Goal: Information Seeking & Learning: Learn about a topic

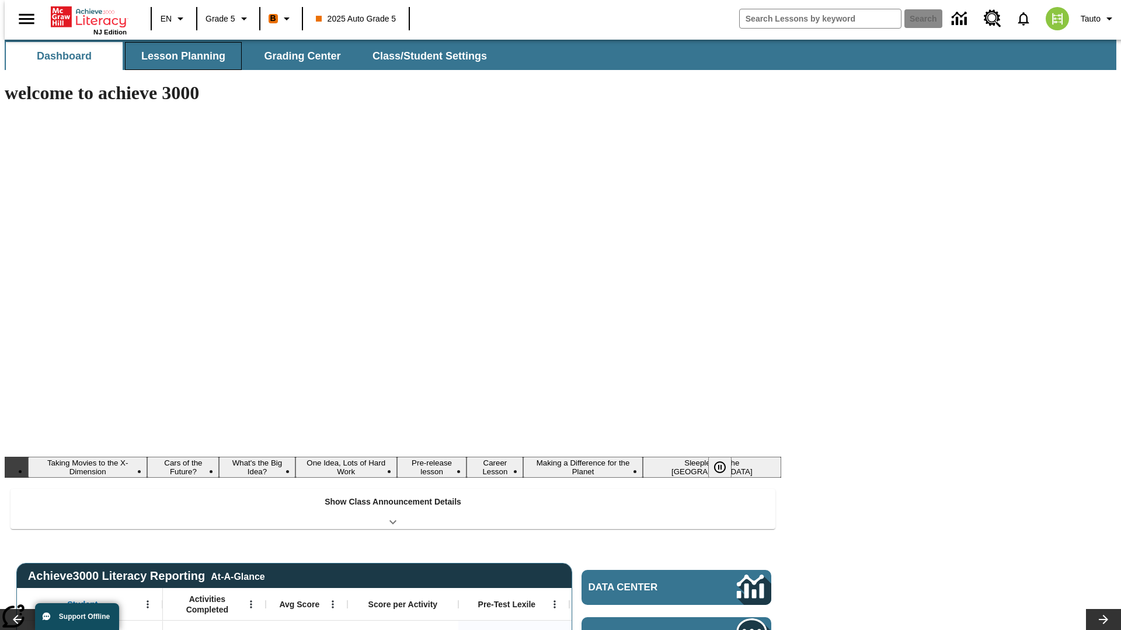
click at [179, 56] on span "Lesson Planning" at bounding box center [183, 56] width 84 height 13
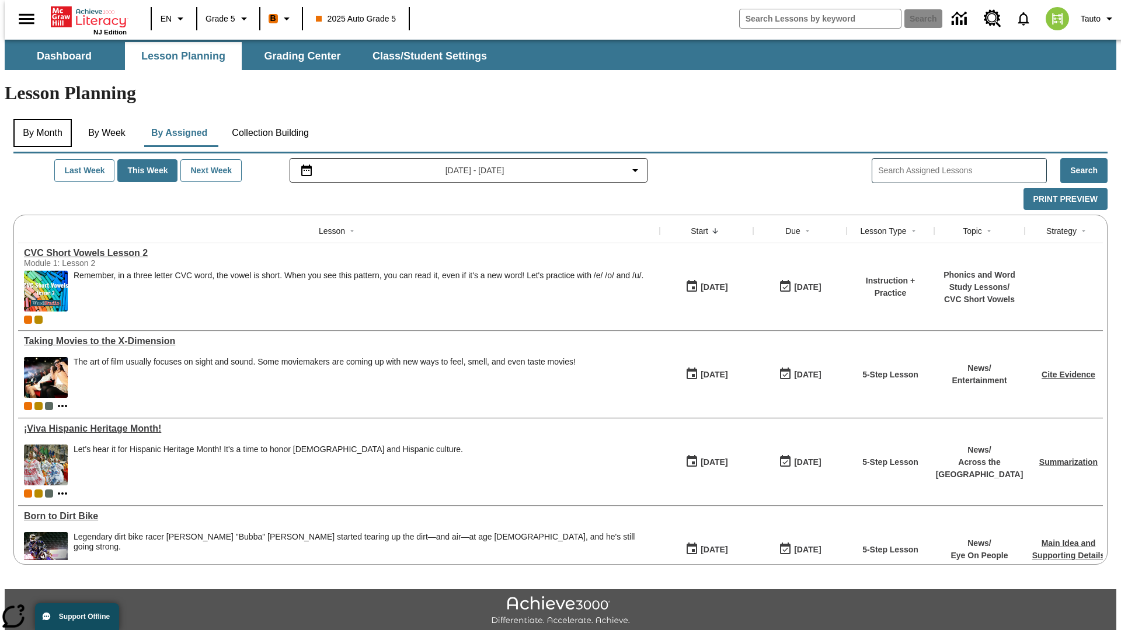
click at [39, 119] on button "By Month" at bounding box center [42, 133] width 58 height 28
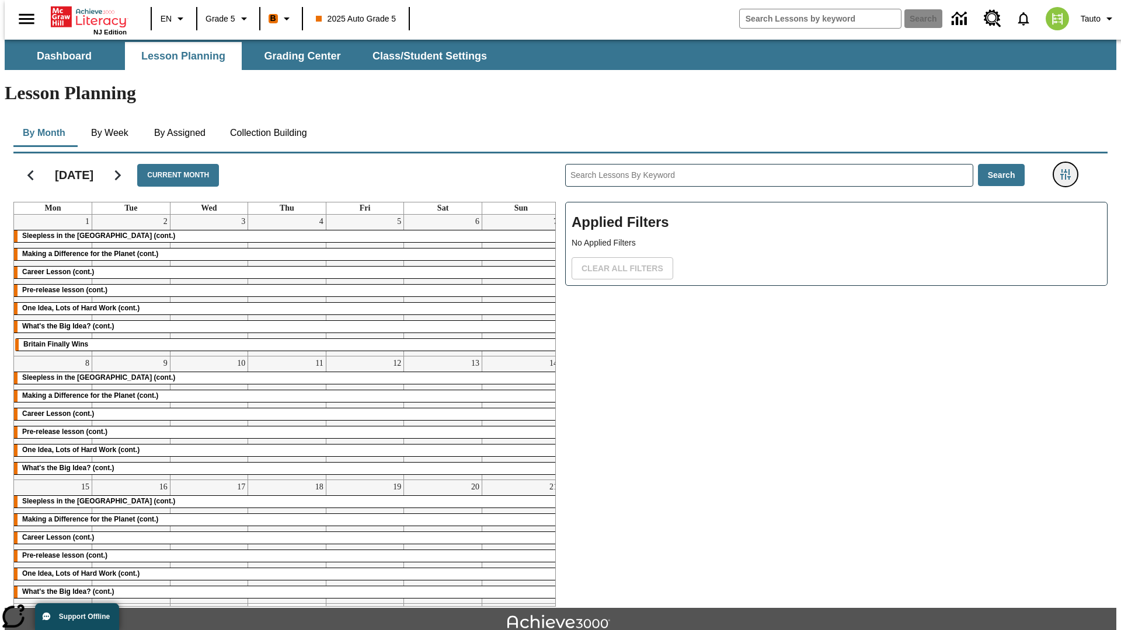
click at [1069, 169] on icon "Filters Side menu" at bounding box center [1065, 174] width 11 height 11
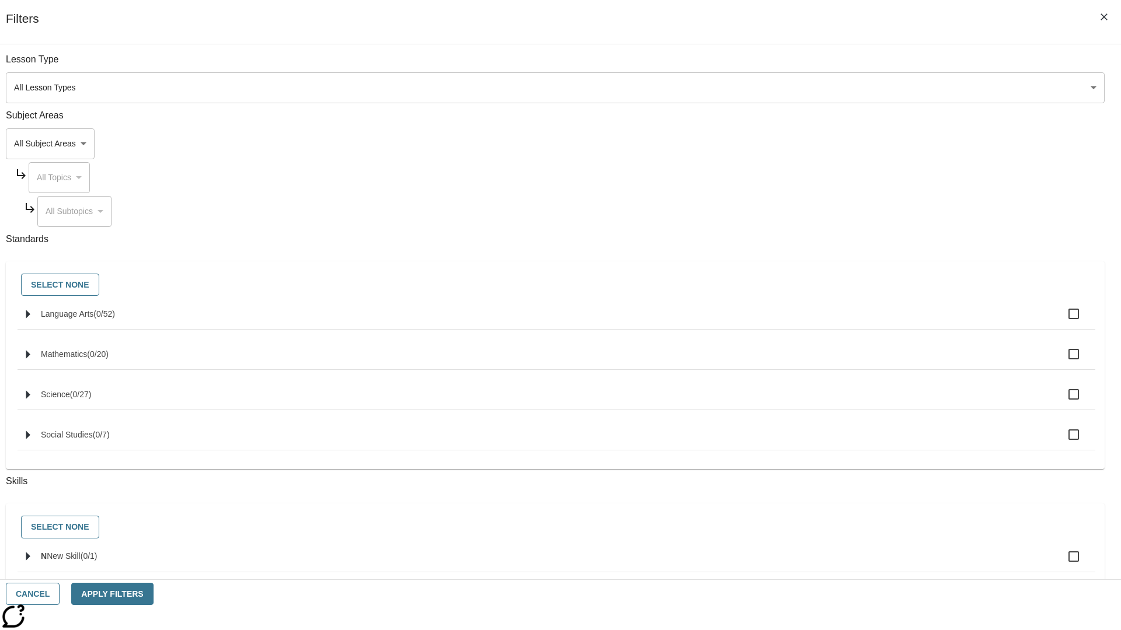
click at [841, 88] on body "Skip to main content NJ Edition EN Grade 5 B 2025 Auto Grade 5 Search 0 Tauto D…" at bounding box center [560, 362] width 1111 height 644
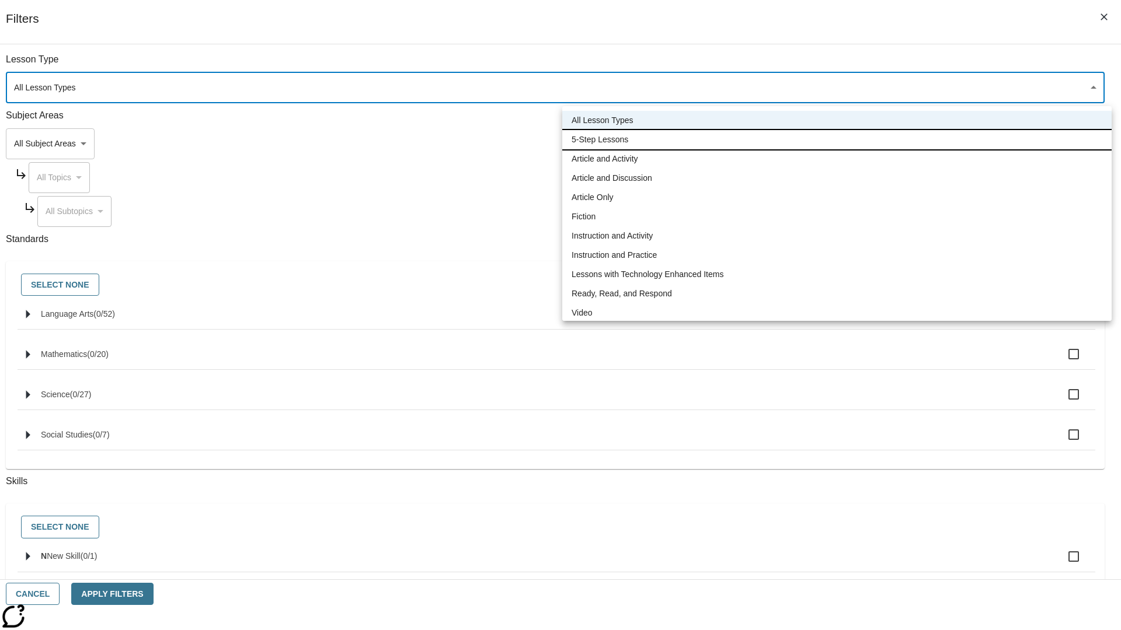
click at [836, 140] on li "5-Step Lessons" at bounding box center [836, 139] width 549 height 19
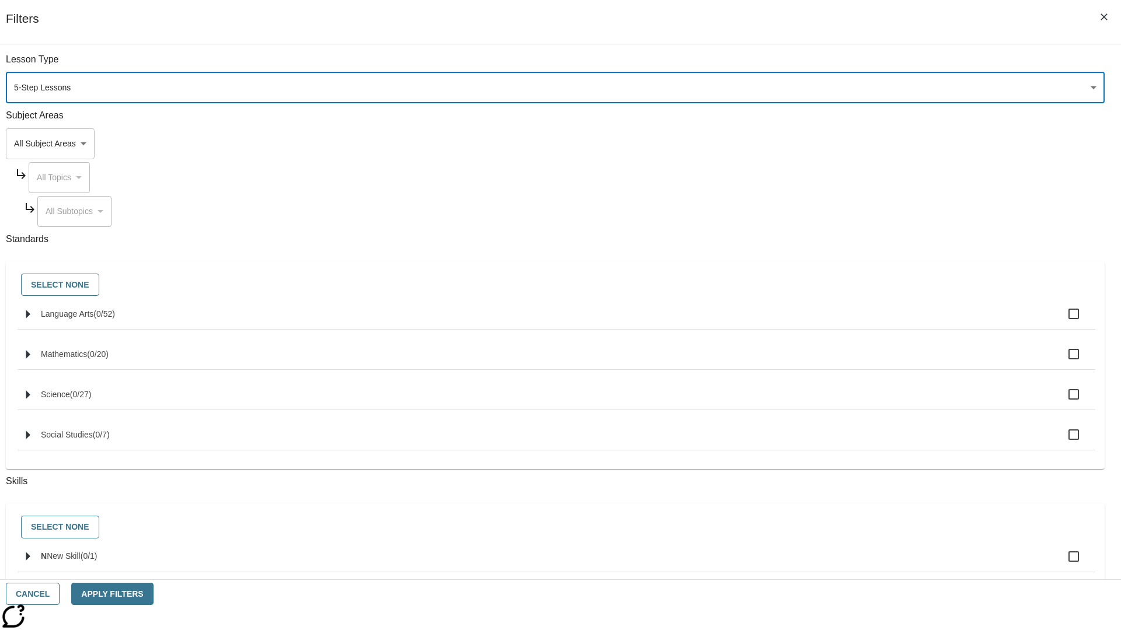
type input "1"
click at [153, 594] on button "Apply Filters" at bounding box center [112, 594] width 82 height 23
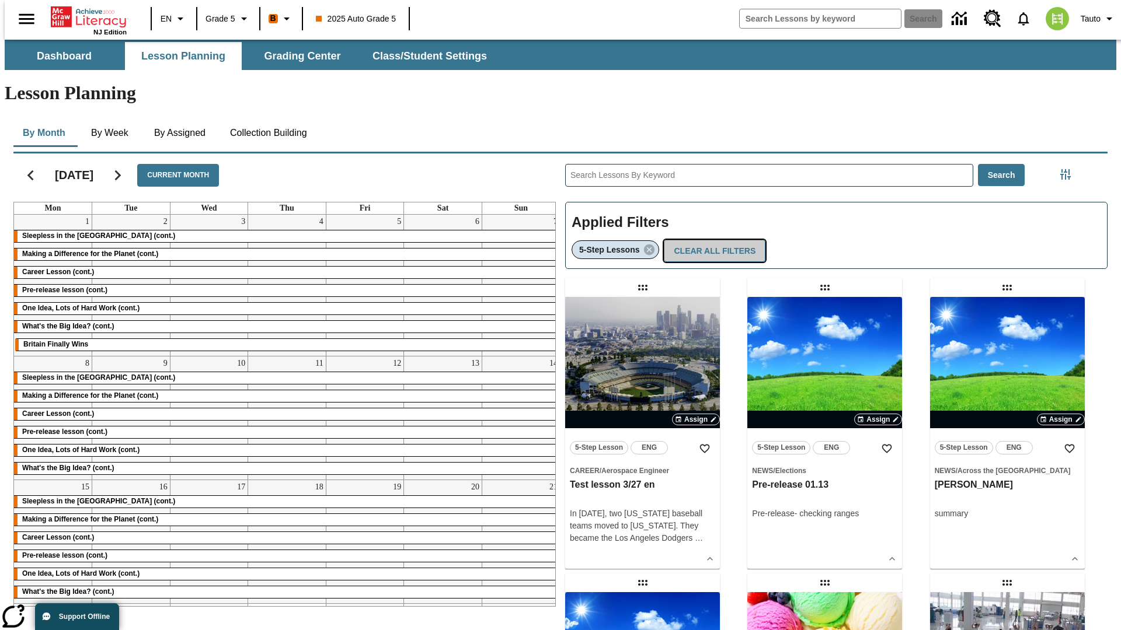
click at [711, 240] on button "Clear All Filters" at bounding box center [715, 251] width 102 height 23
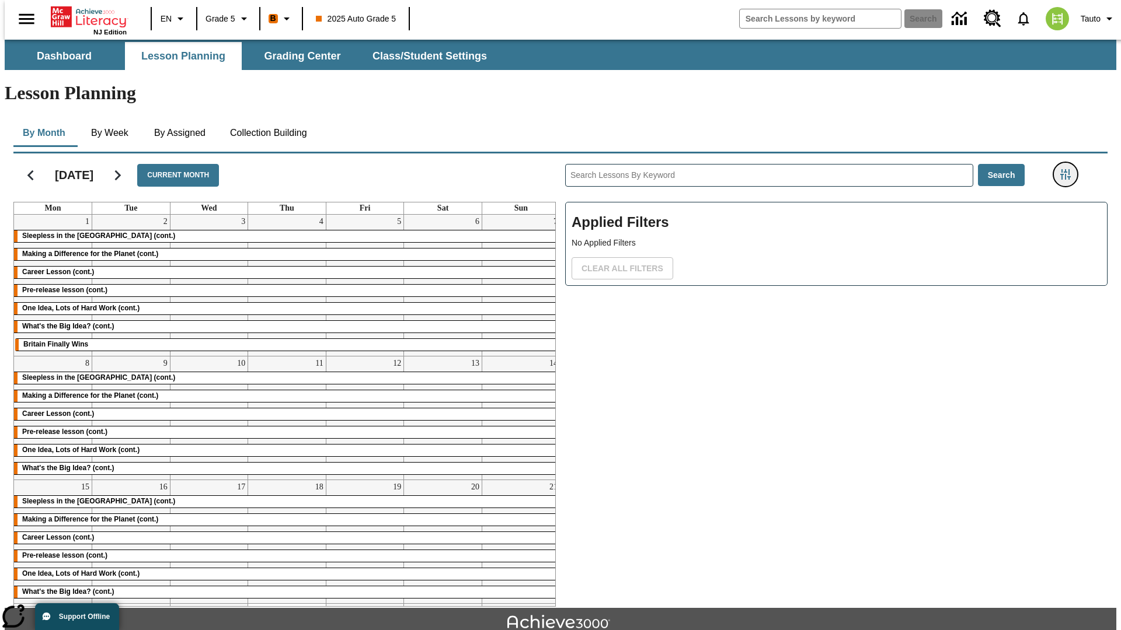
click at [1069, 169] on icon "Filters Side menu" at bounding box center [1065, 174] width 11 height 11
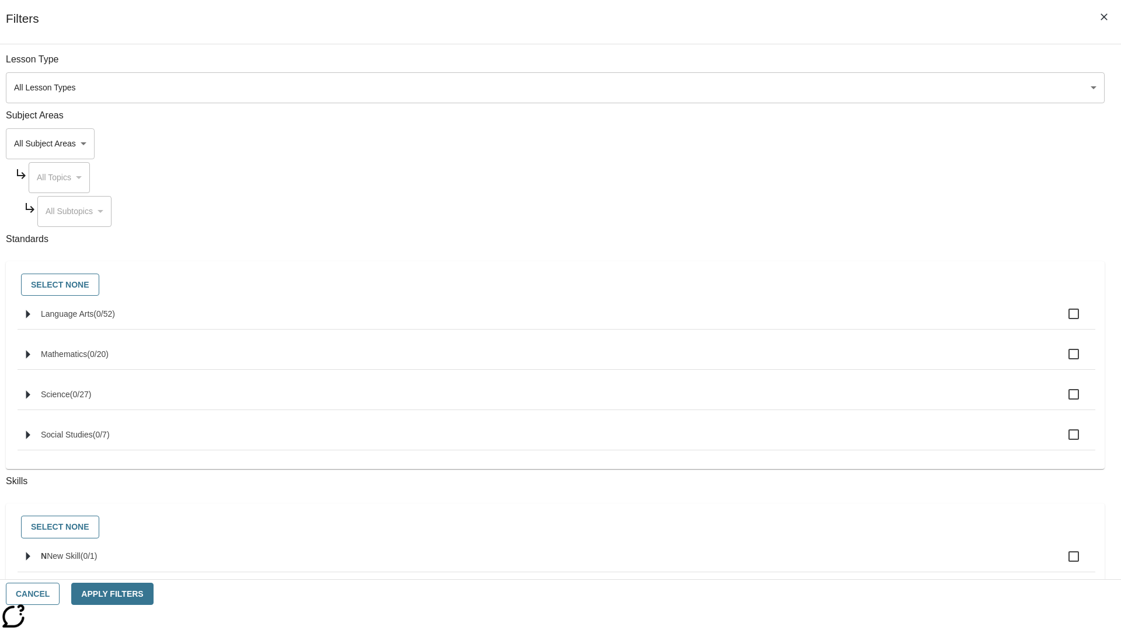
click at [841, 144] on body "Skip to main content NJ Edition EN Grade 5 B 2025 Auto Grade 5 Search 0 Tauto D…" at bounding box center [560, 362] width 1111 height 644
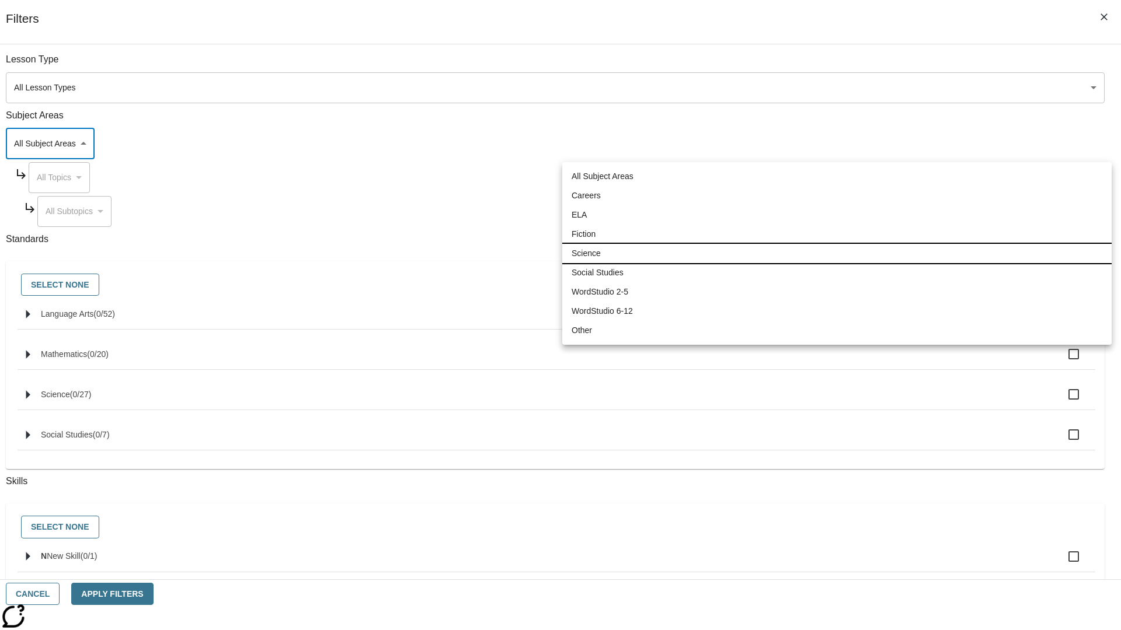
click at [836, 253] on li "Science" at bounding box center [836, 253] width 549 height 19
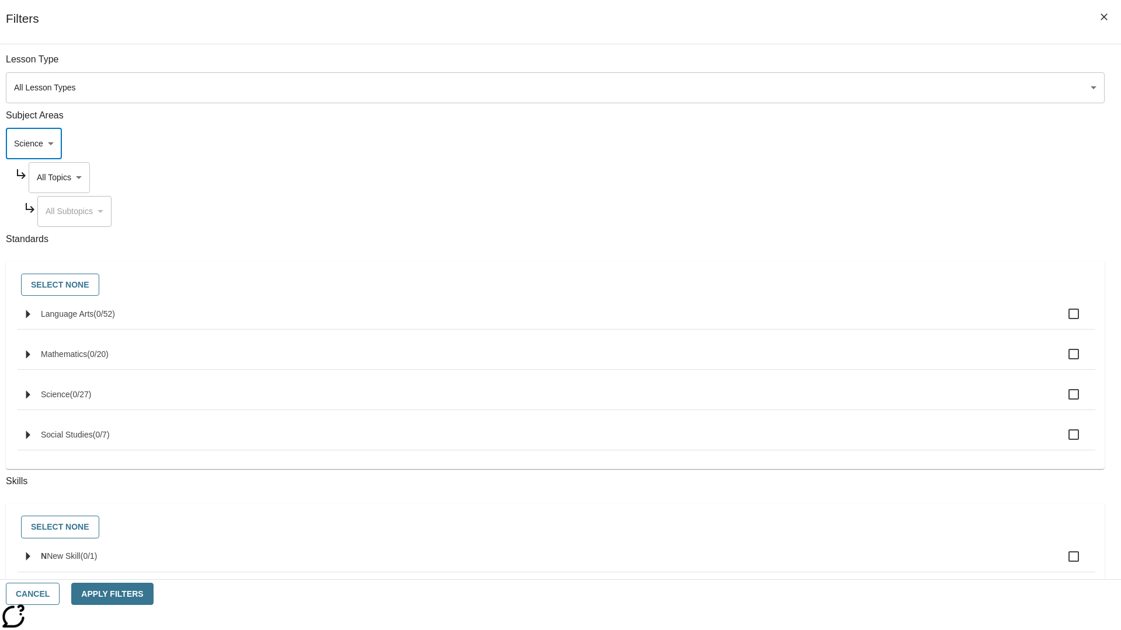
type input "2"
click at [153, 594] on button "Apply Filters" at bounding box center [112, 594] width 82 height 23
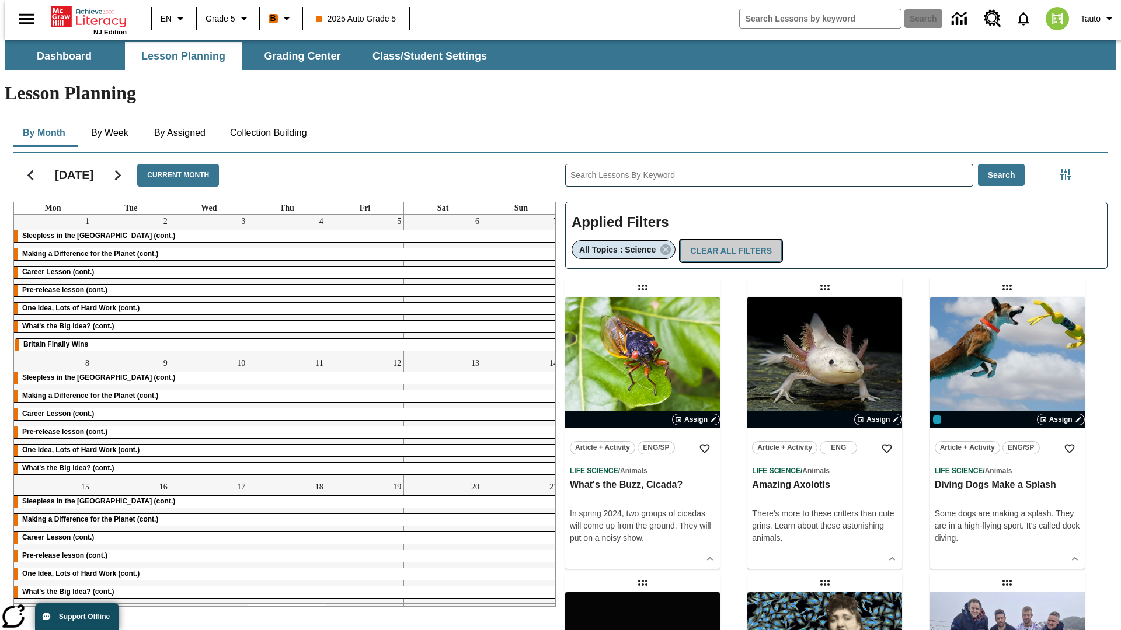
click at [726, 240] on button "Clear All Filters" at bounding box center [731, 251] width 102 height 23
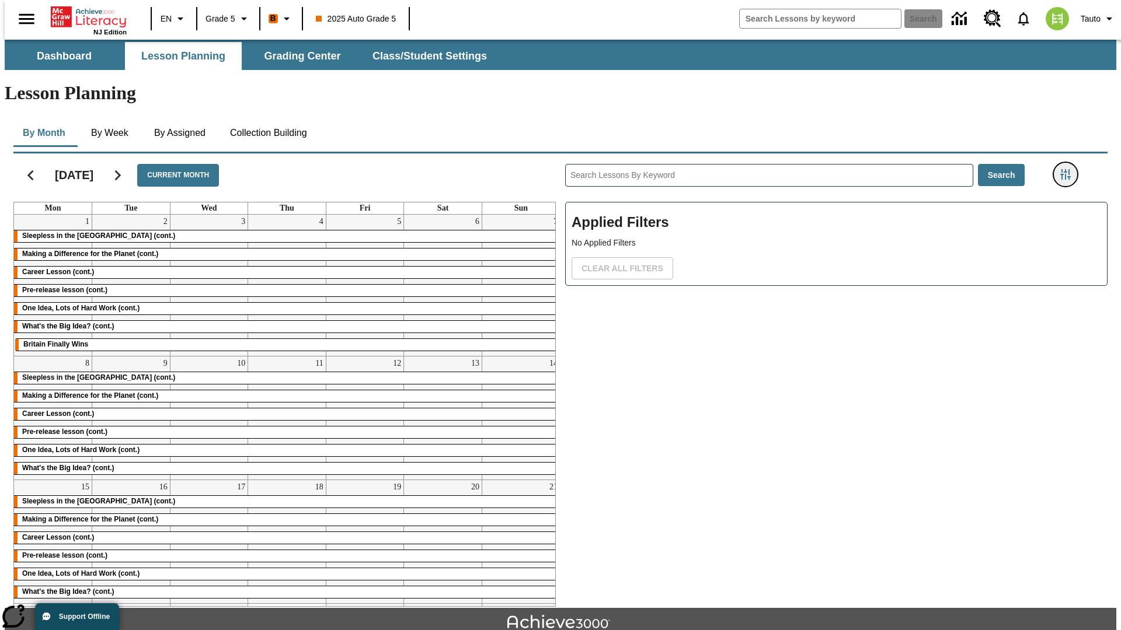
click at [1069, 169] on icon "Filters Side menu" at bounding box center [1065, 174] width 11 height 11
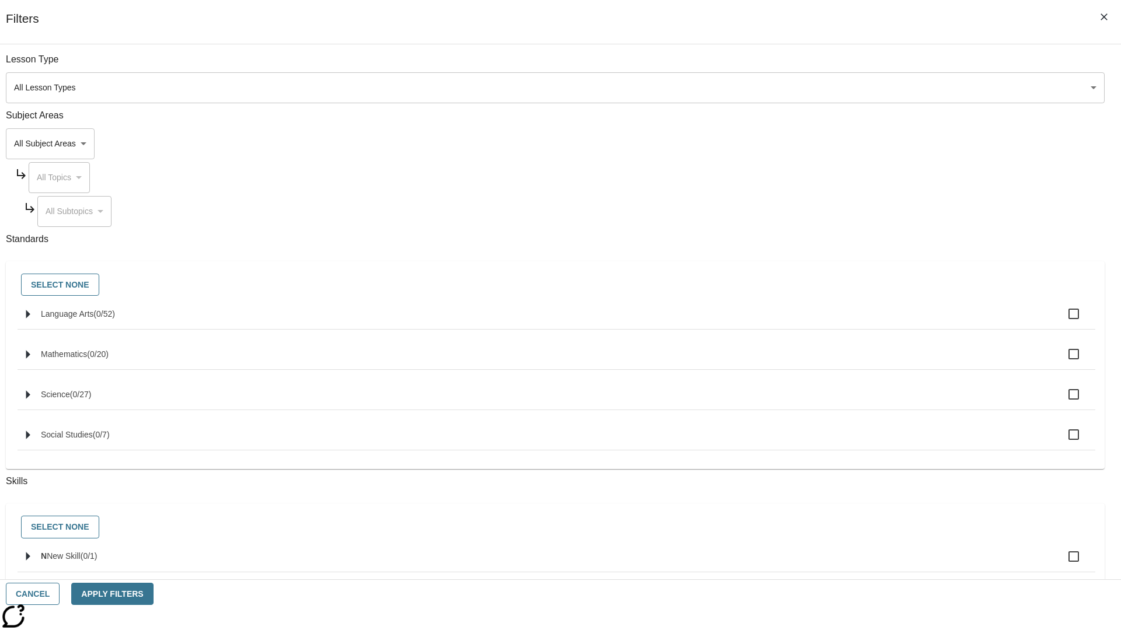
click at [93, 319] on span "Language Arts" at bounding box center [67, 313] width 53 height 9
click at [1061, 320] on input "Language Arts ( 0 / 52 )" at bounding box center [1073, 314] width 25 height 25
checkbox input "true"
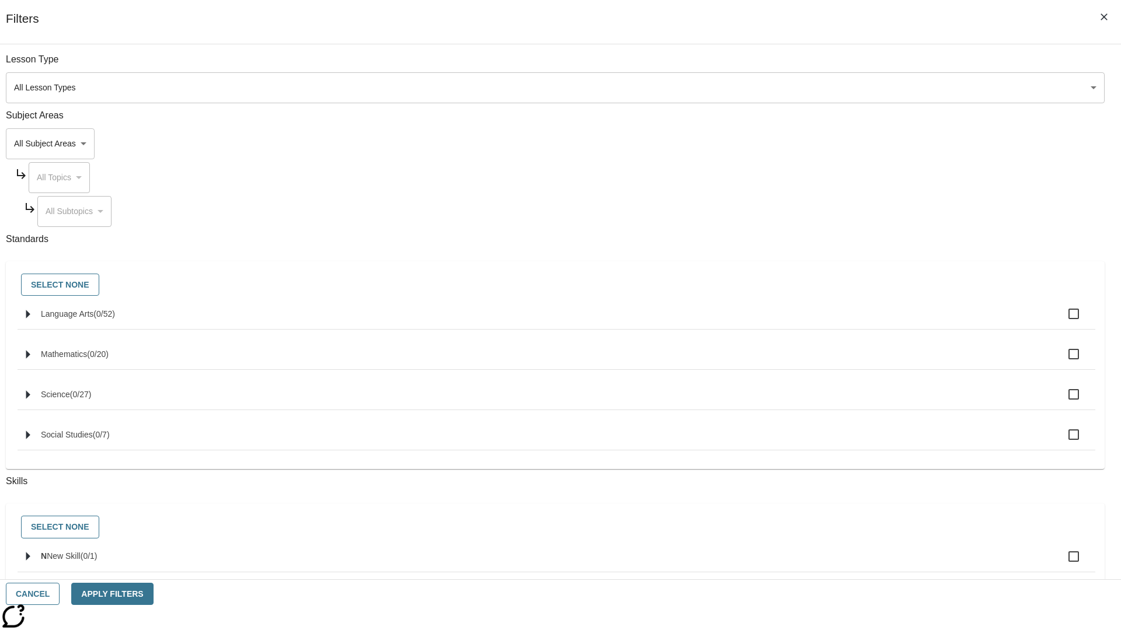
checkbox input "true"
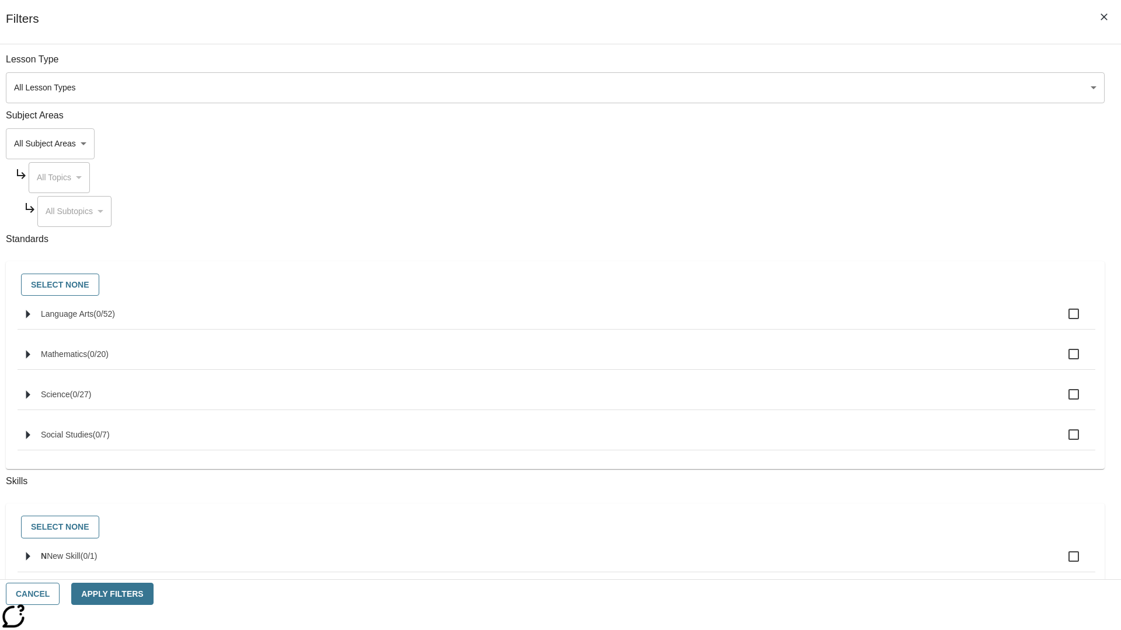
checkbox input "true"
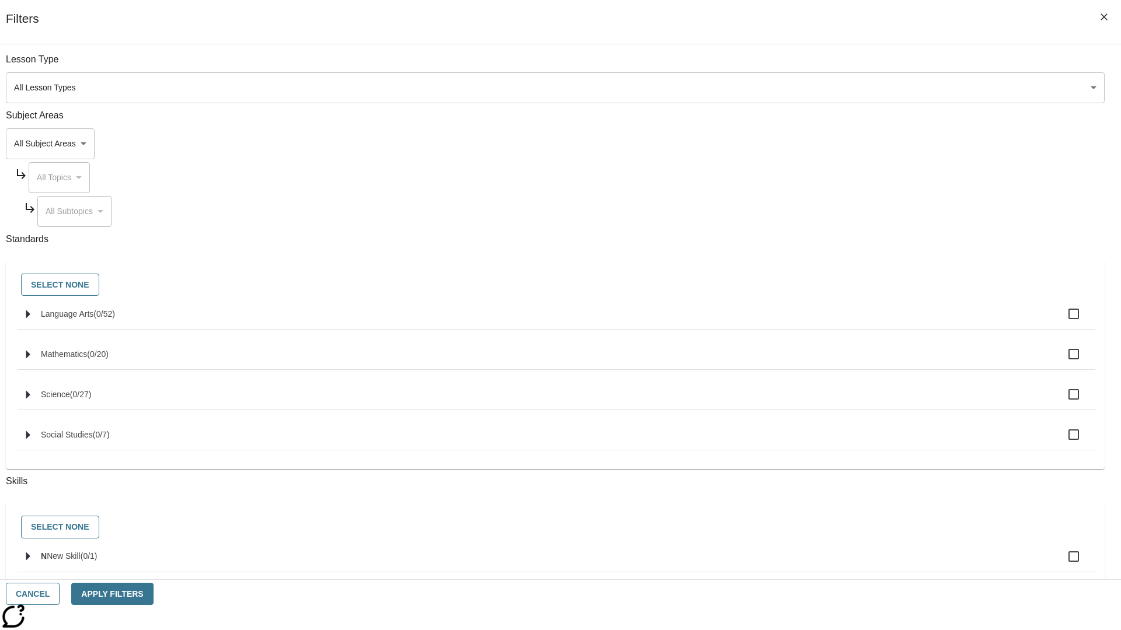
checkbox input "true"
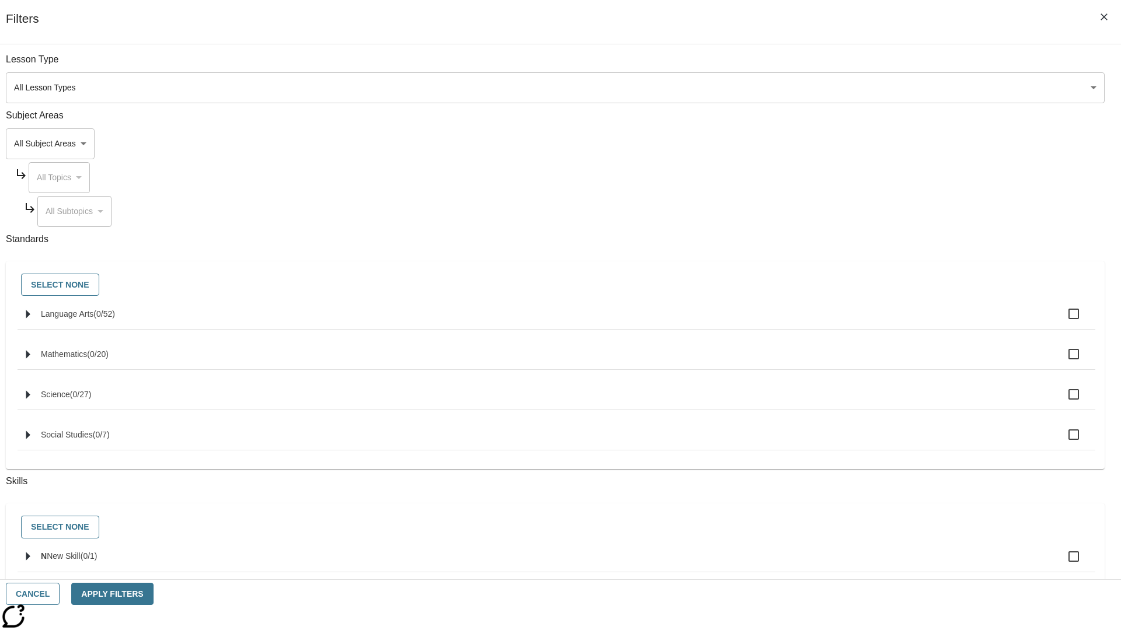
checkbox input "true"
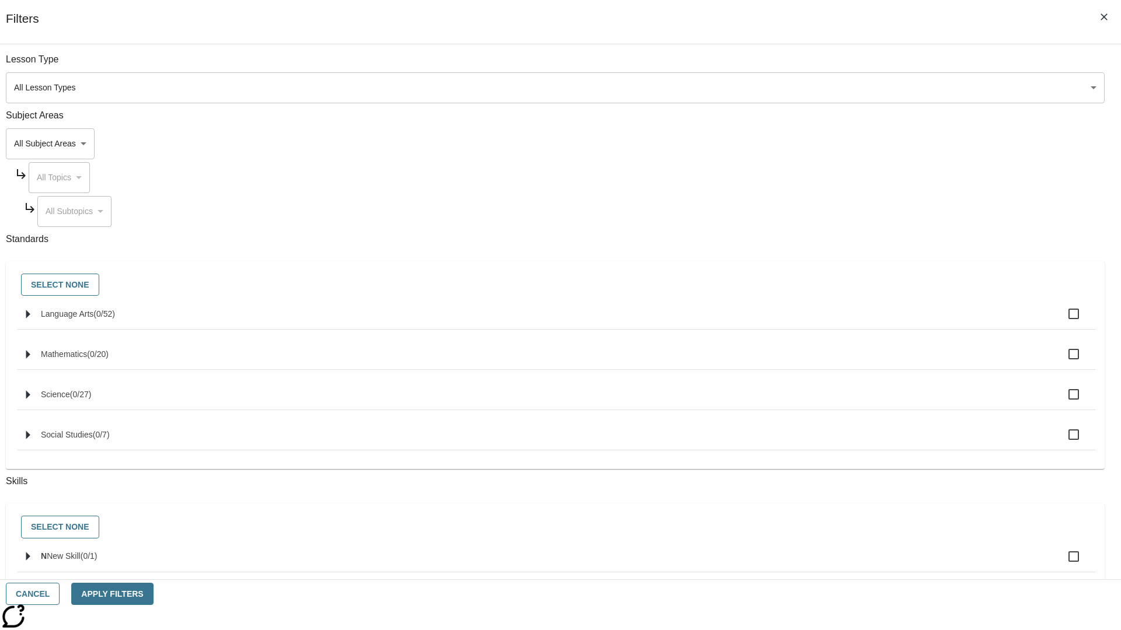
checkbox input "true"
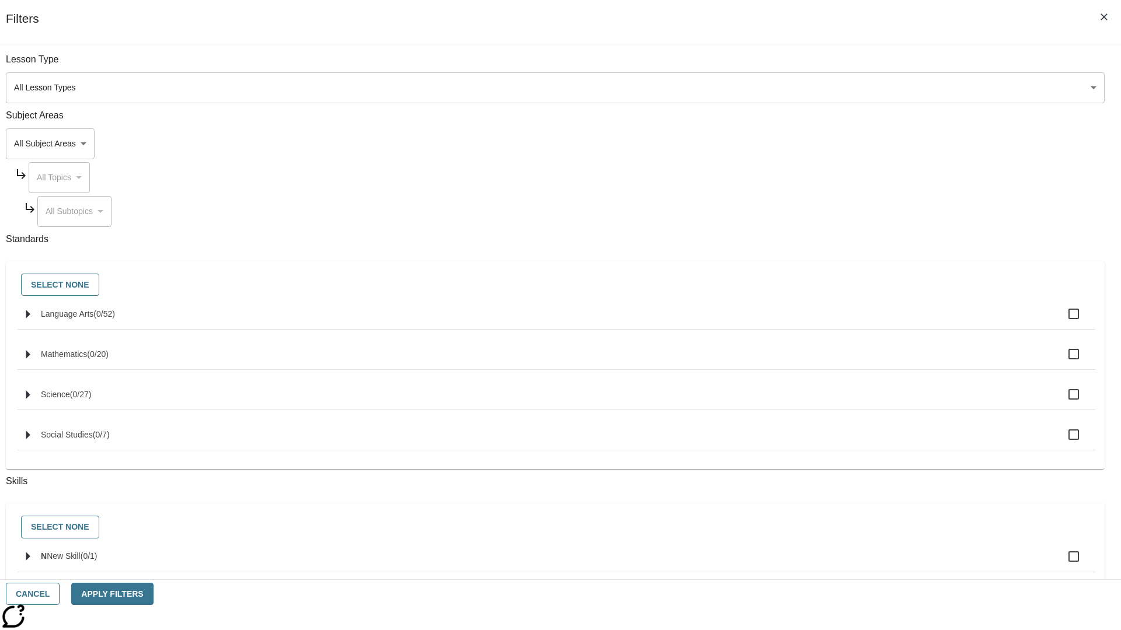
checkbox input "true"
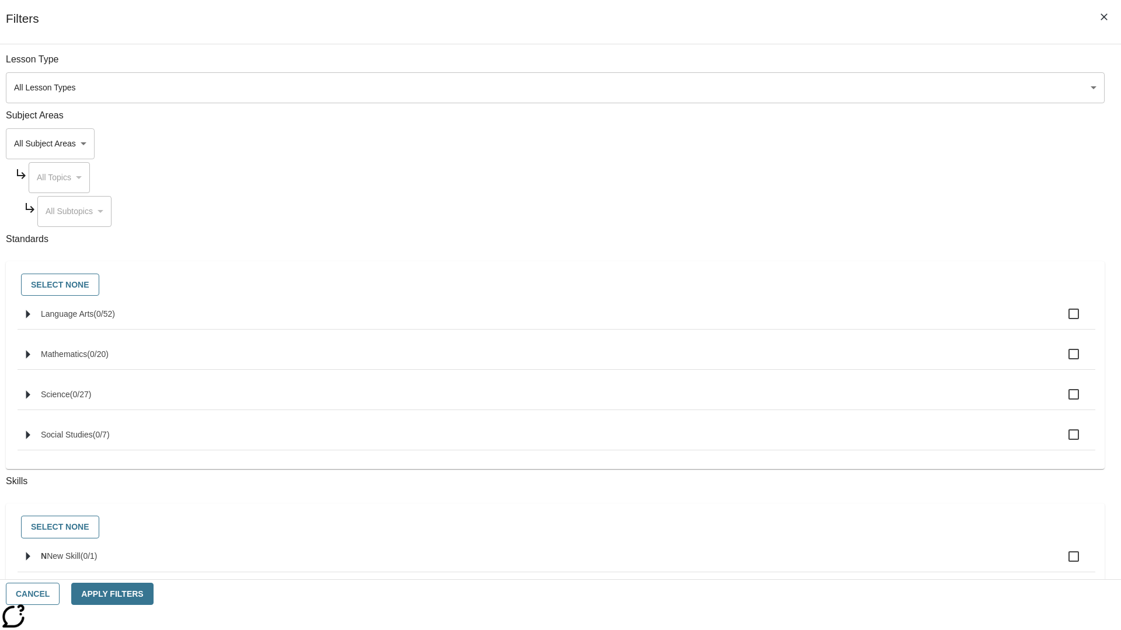
checkbox input "true"
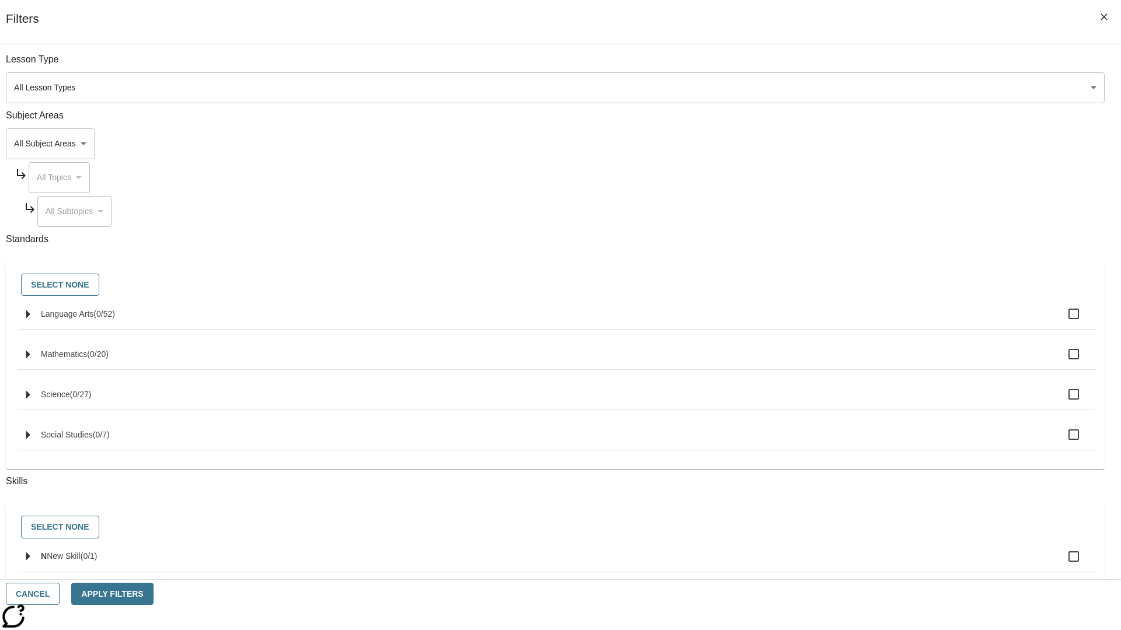
checkbox input "true"
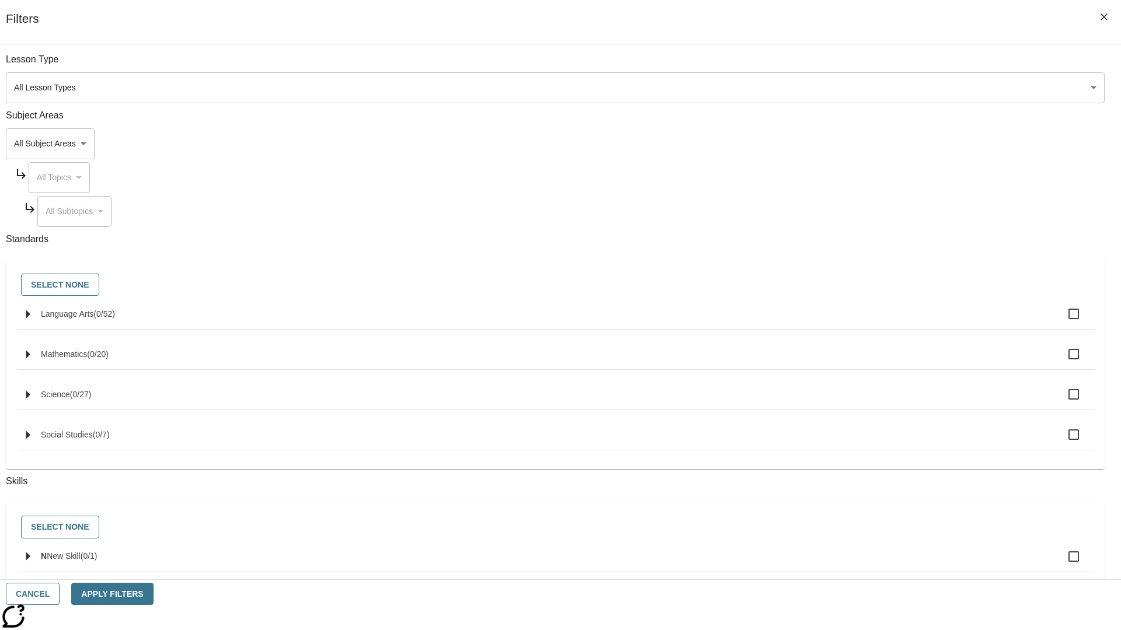
checkbox input "true"
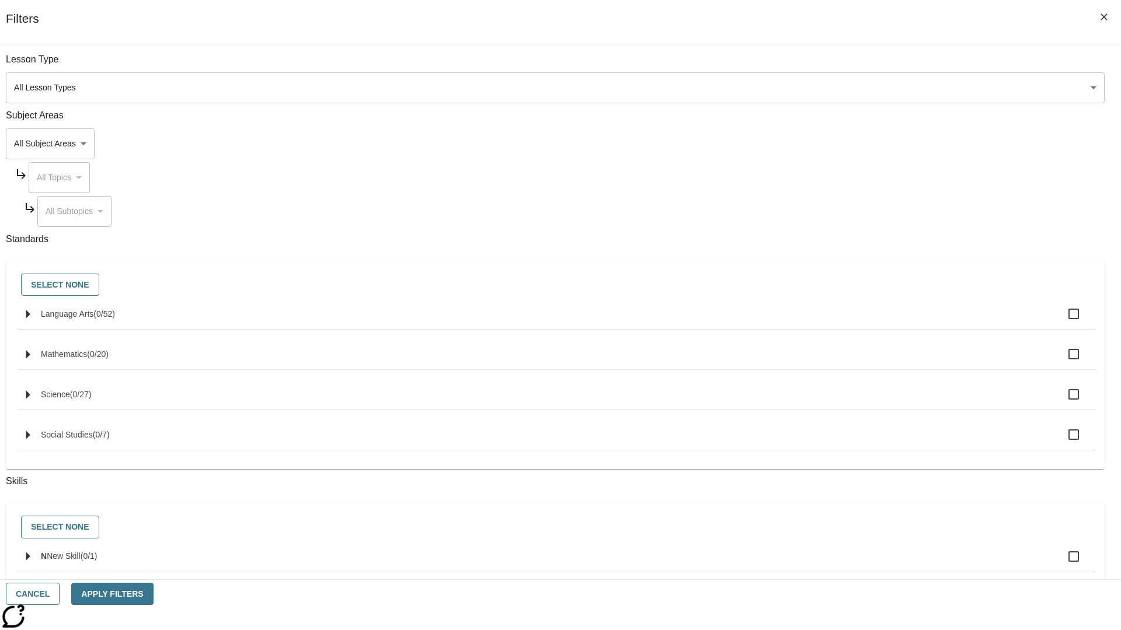
checkbox input "true"
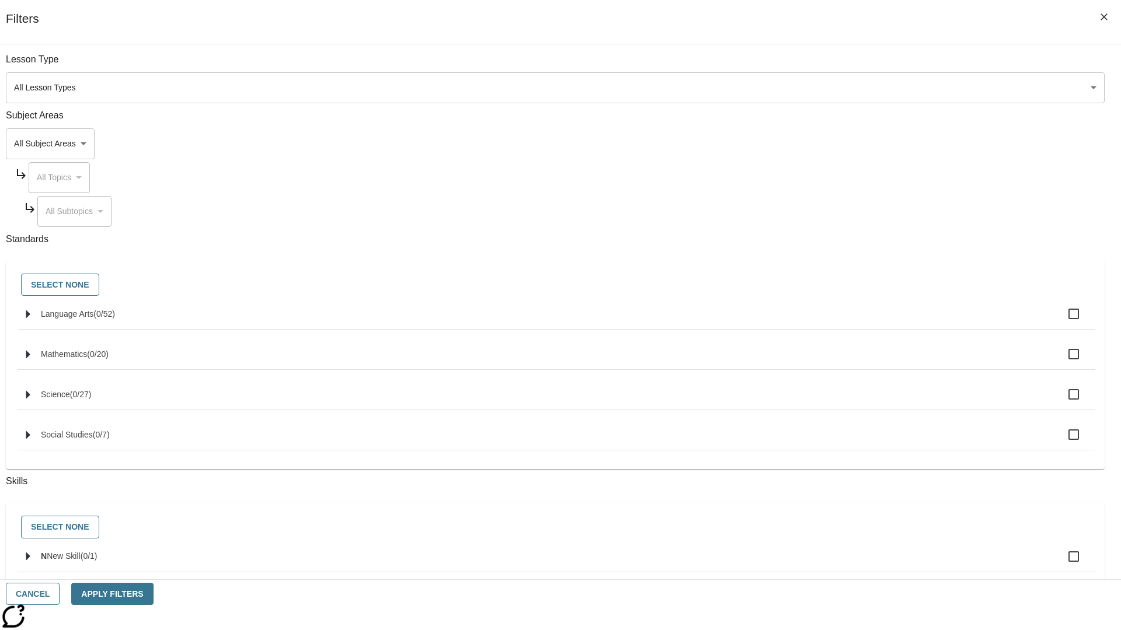
checkbox input "true"
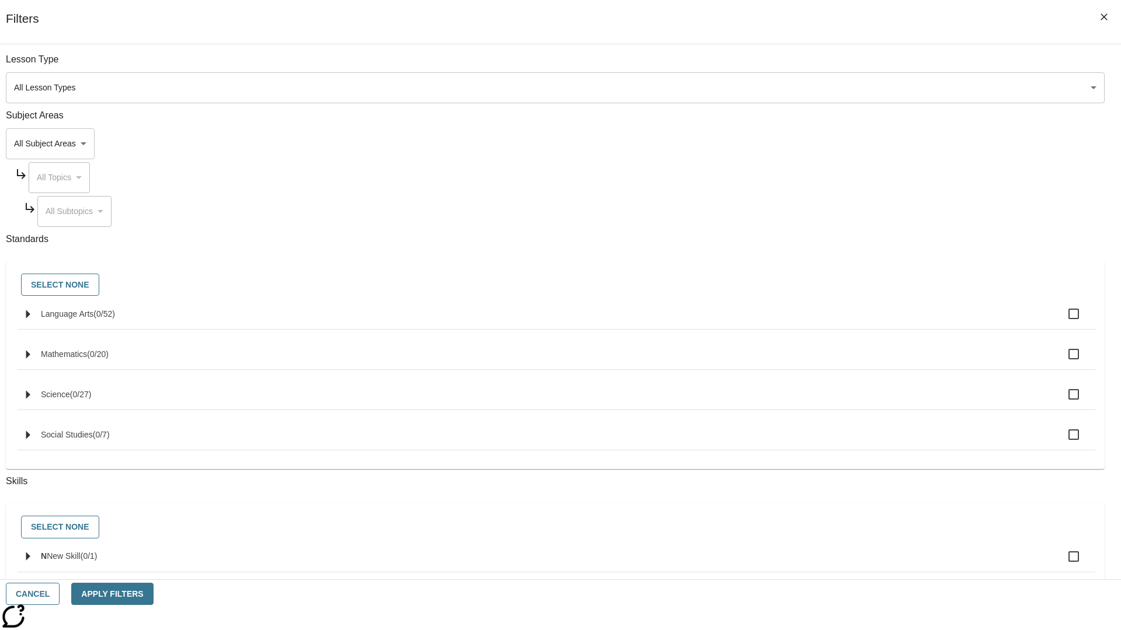
checkbox input "true"
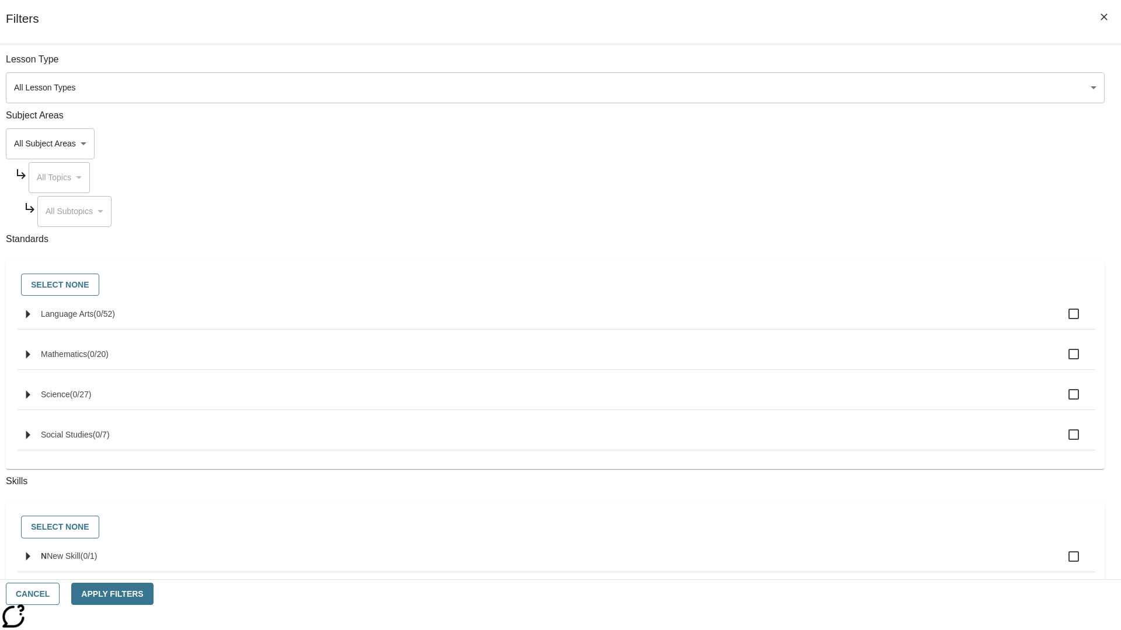
checkbox input "true"
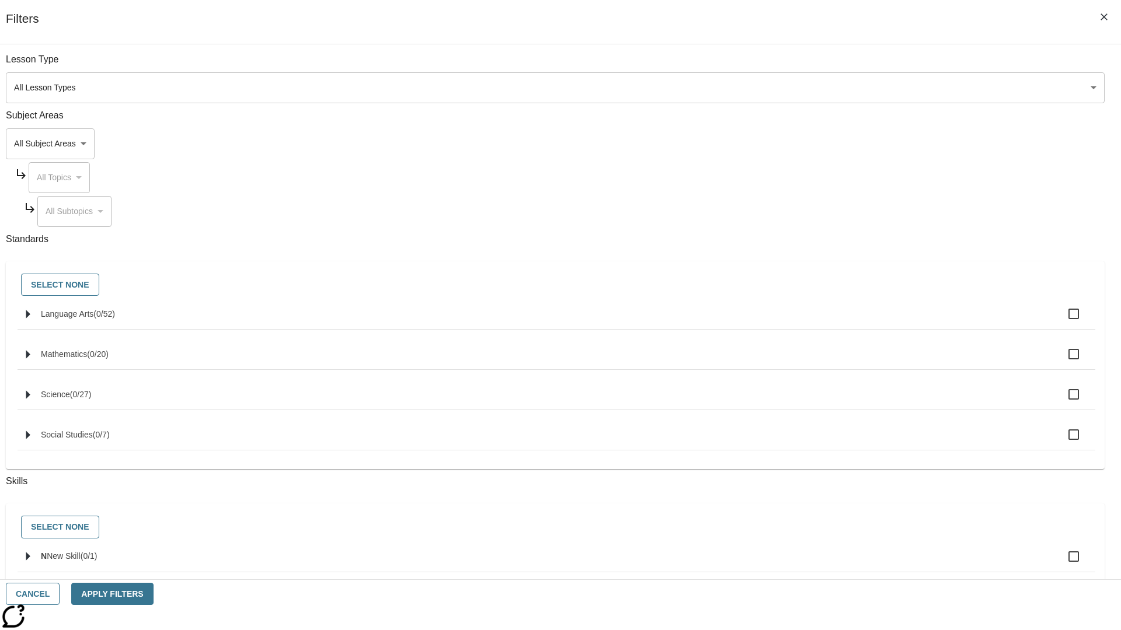
checkbox input "true"
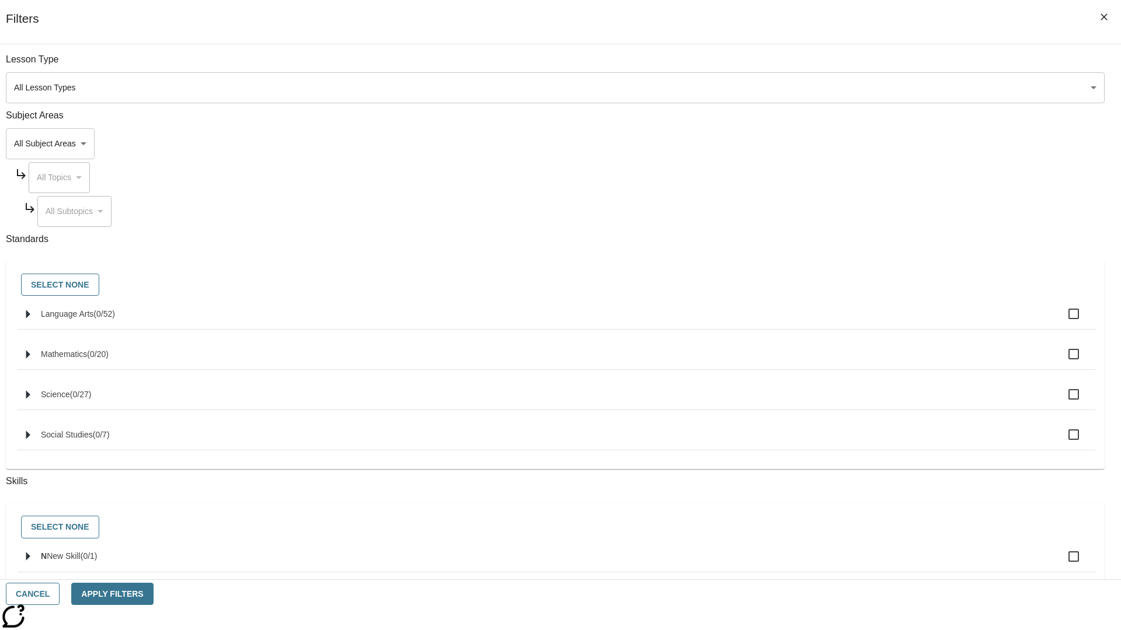
checkbox input "true"
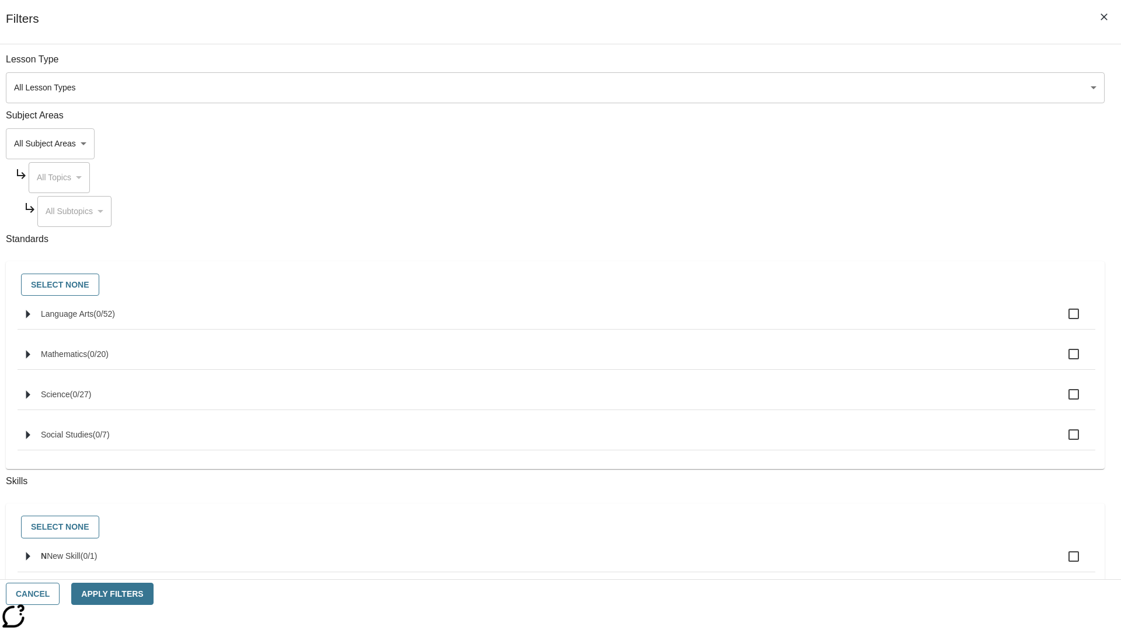
checkbox input "true"
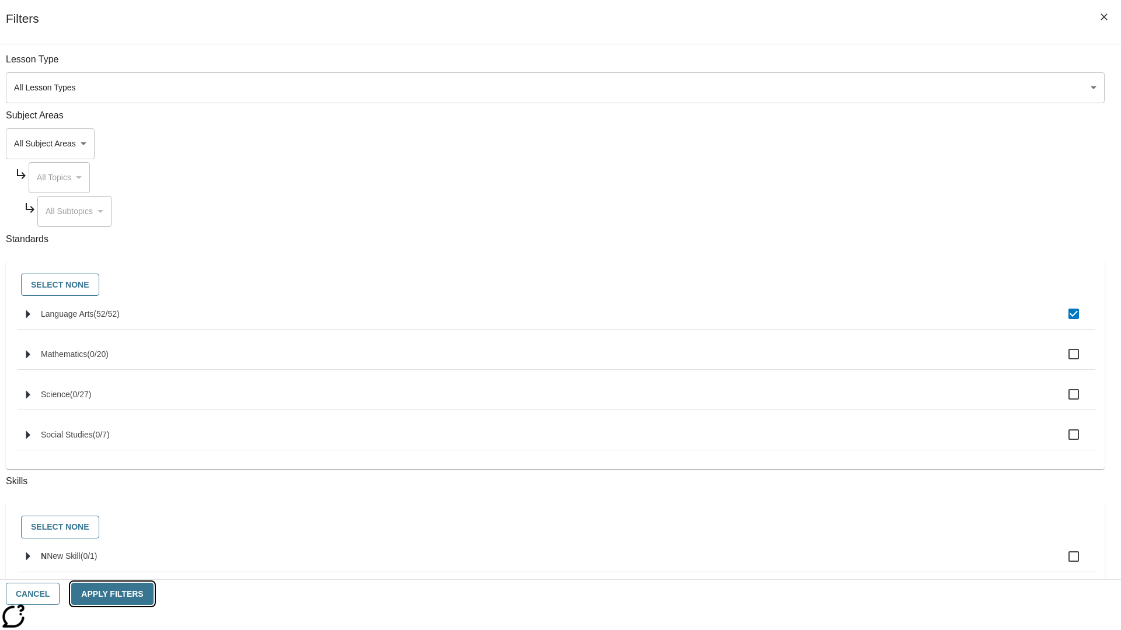
click at [153, 594] on button "Apply Filters" at bounding box center [112, 594] width 82 height 23
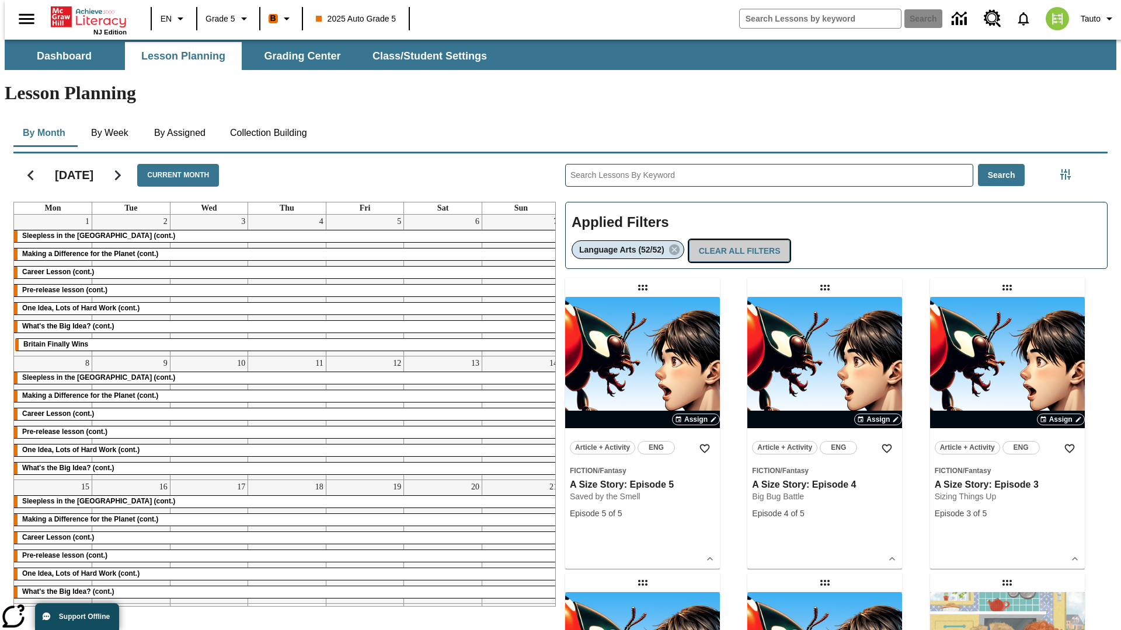
click at [737, 240] on button "Clear All Filters" at bounding box center [740, 251] width 102 height 23
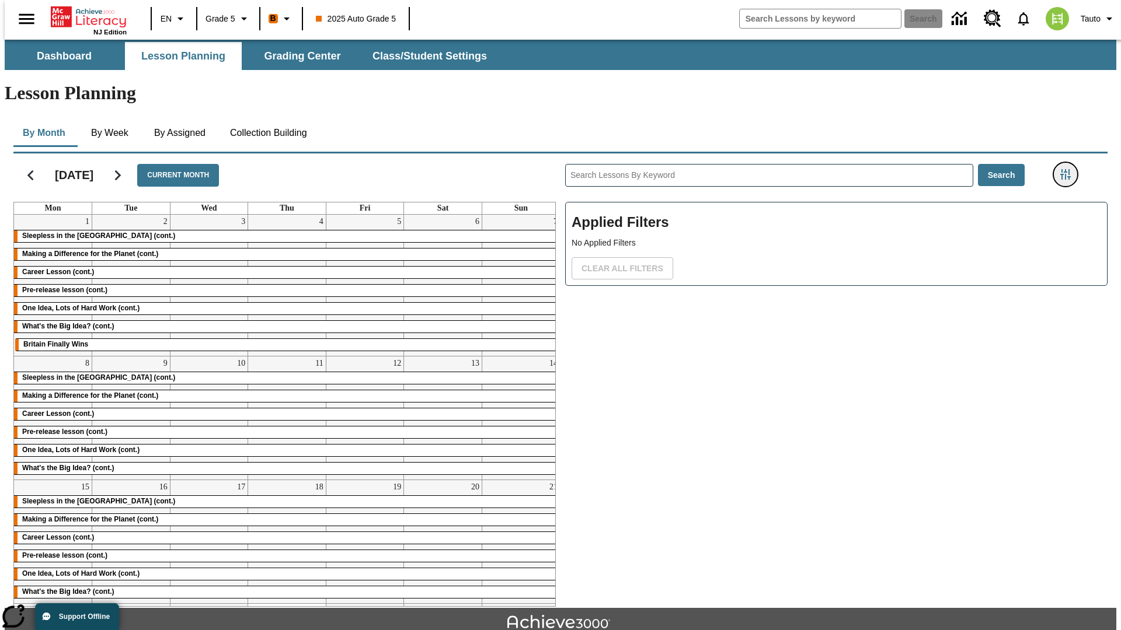
click at [1069, 169] on icon "Filters Side menu" at bounding box center [1065, 174] width 11 height 11
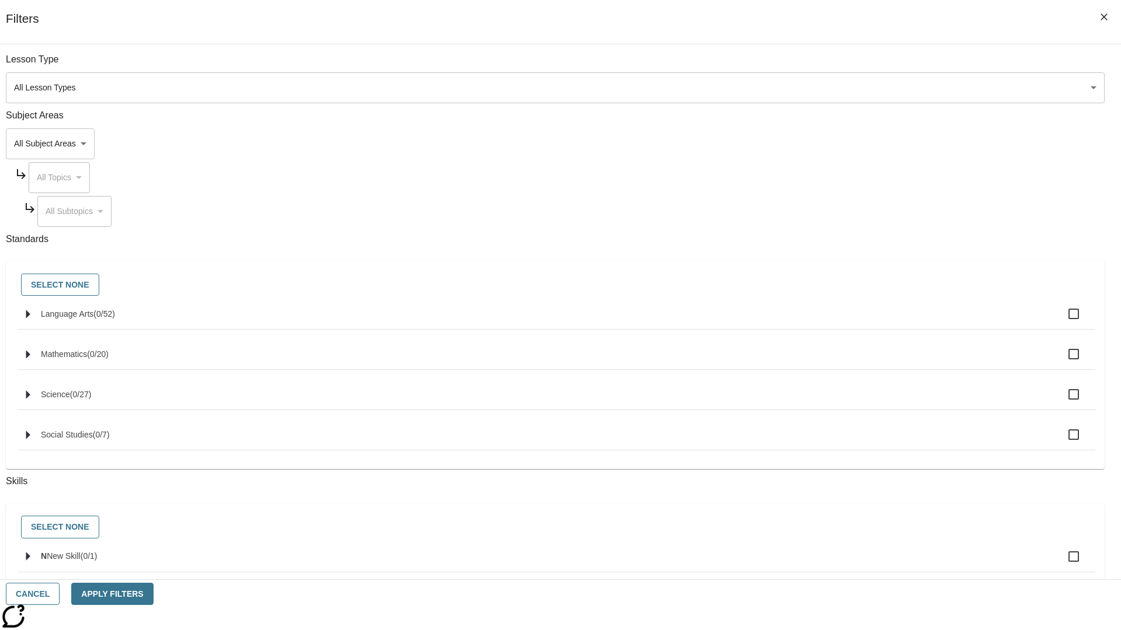
click at [842, 564] on label "N New Skill ( 0 / 1 )" at bounding box center [563, 557] width 1045 height 25
click at [1061, 564] on input "N New Skill ( 0 / 1 )" at bounding box center [1073, 557] width 25 height 25
checkbox input "true"
click at [153, 594] on button "Apply Filters" at bounding box center [112, 594] width 82 height 23
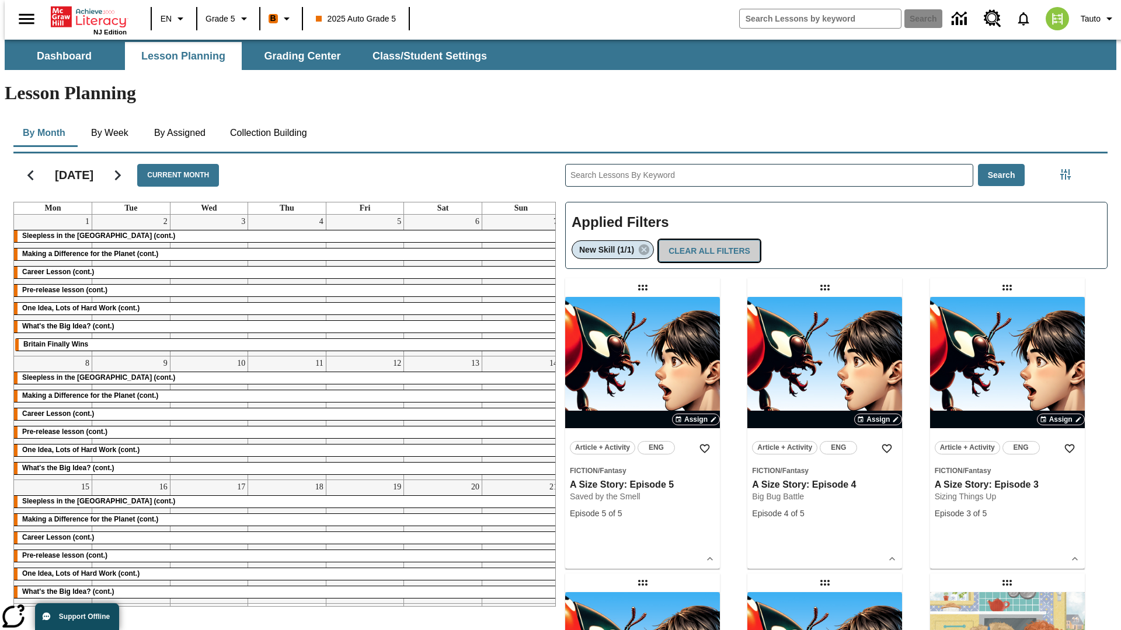
click at [706, 240] on button "Clear All Filters" at bounding box center [709, 251] width 102 height 23
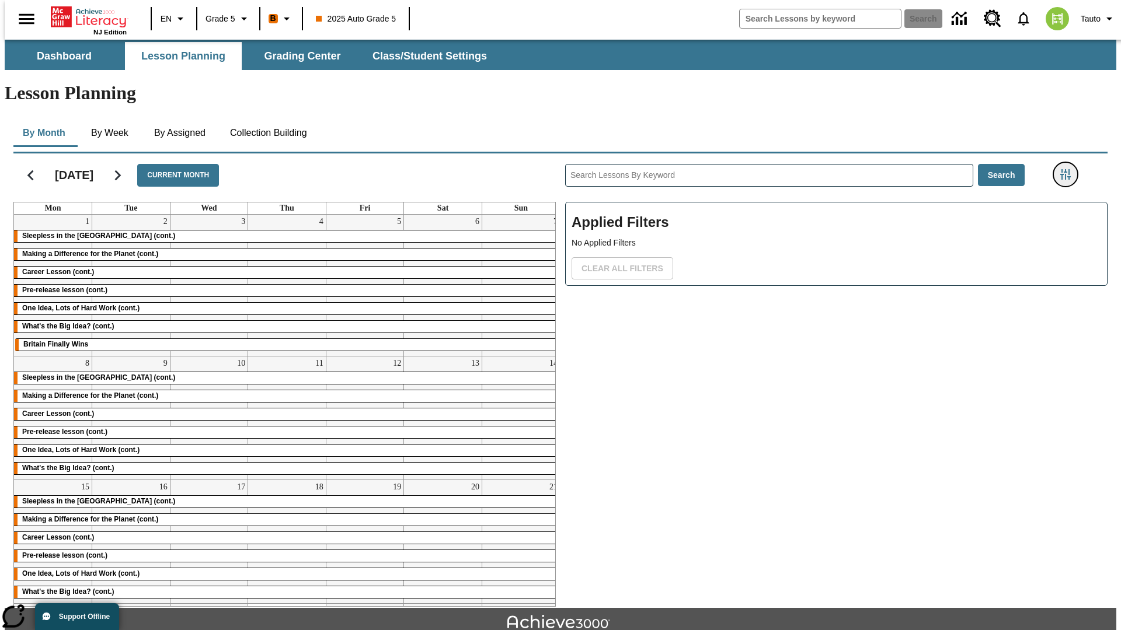
click at [1069, 169] on icon "Filters Side menu" at bounding box center [1065, 174] width 11 height 11
